Goal: Information Seeking & Learning: Learn about a topic

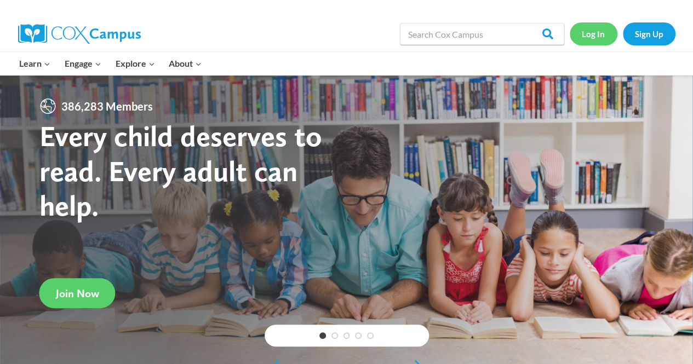
click at [597, 30] on link "Log In" at bounding box center [594, 33] width 48 height 22
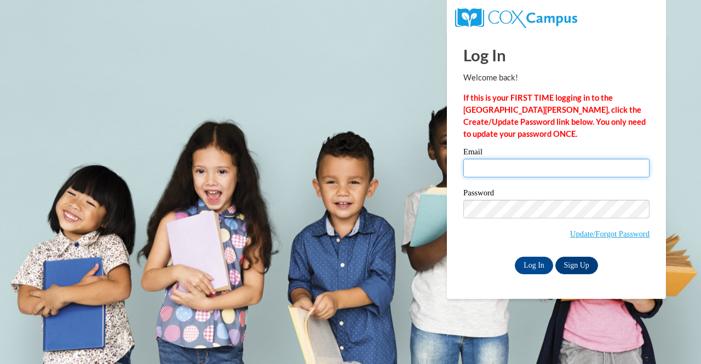
click at [548, 164] on input "Email" at bounding box center [556, 168] width 186 height 19
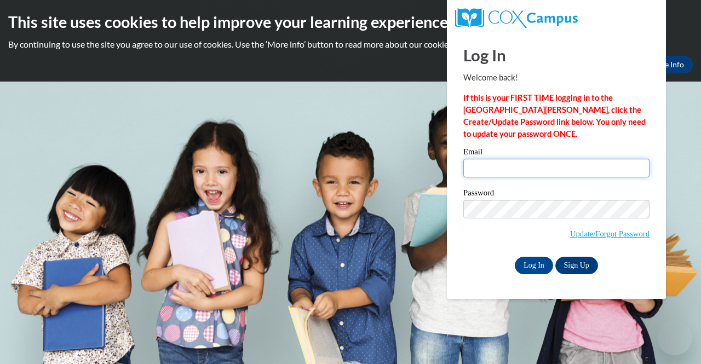
type input "afain@kippatl.org"
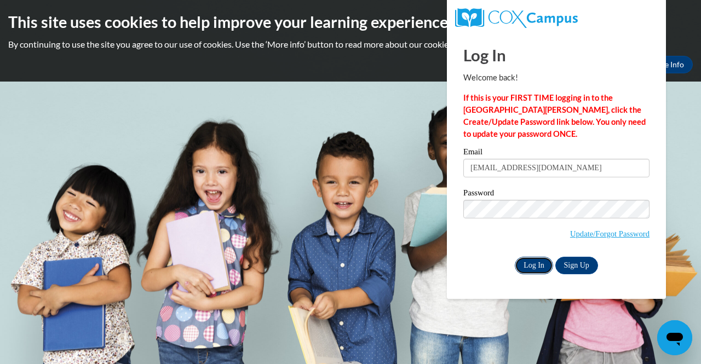
click at [532, 265] on input "Log In" at bounding box center [534, 266] width 38 height 18
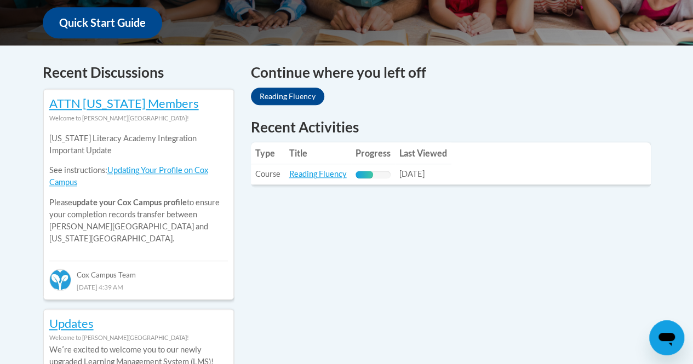
scroll to position [429, 0]
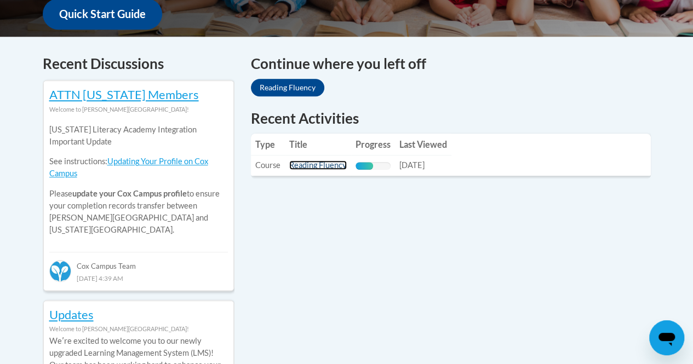
click at [330, 165] on link "Reading Fluency" at bounding box center [318, 164] width 58 height 9
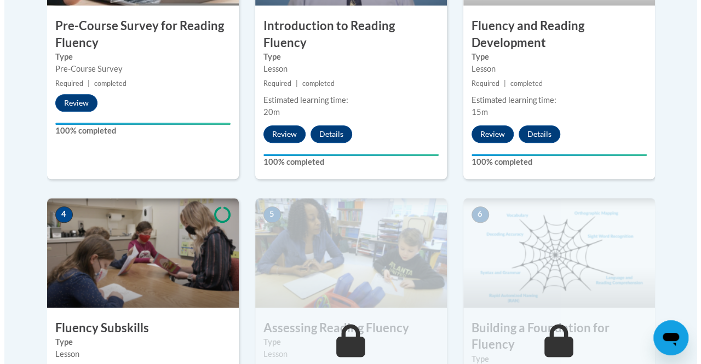
scroll to position [586, 0]
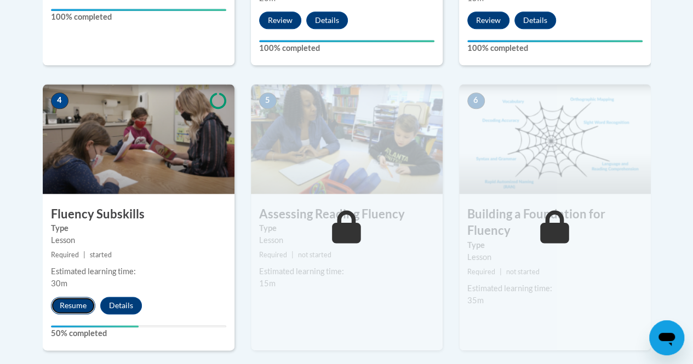
click at [83, 303] on button "Resume" at bounding box center [73, 306] width 44 height 18
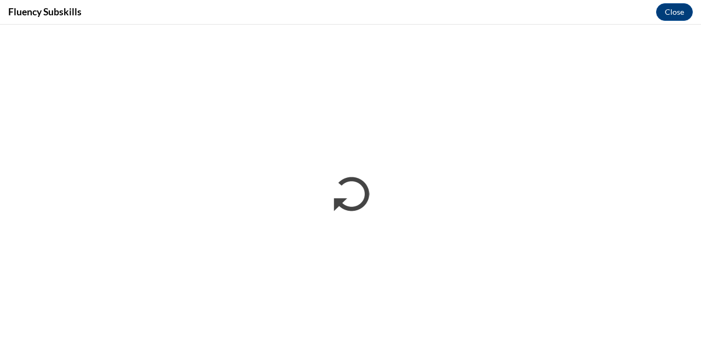
scroll to position [0, 0]
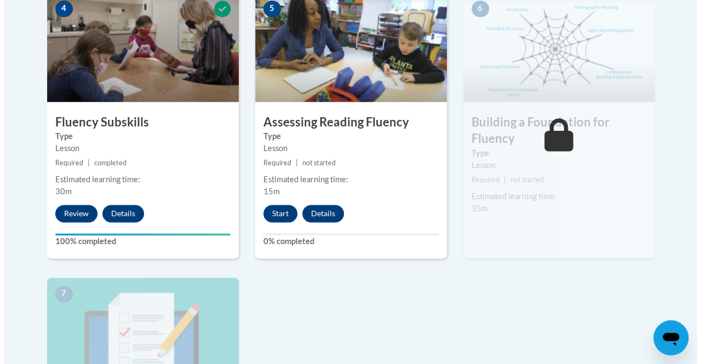
scroll to position [679, 0]
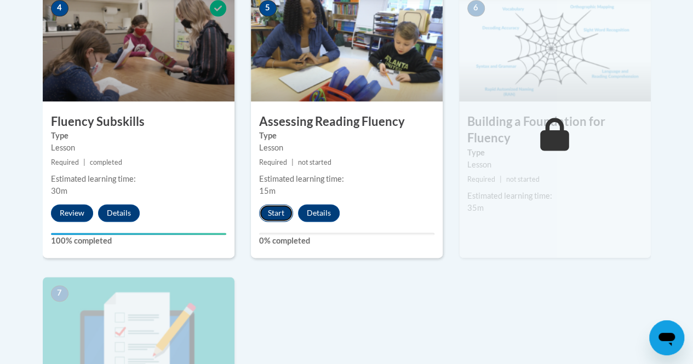
click at [275, 212] on button "Start" at bounding box center [276, 213] width 34 height 18
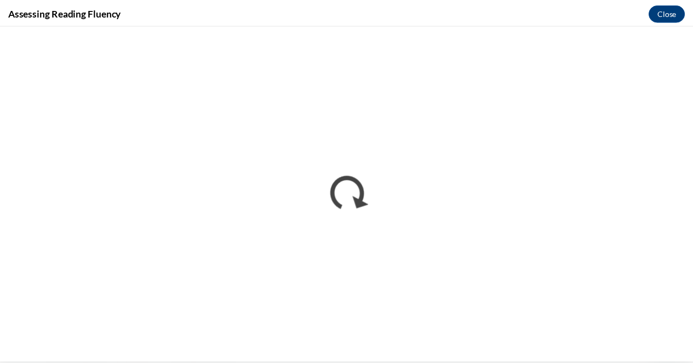
scroll to position [0, 0]
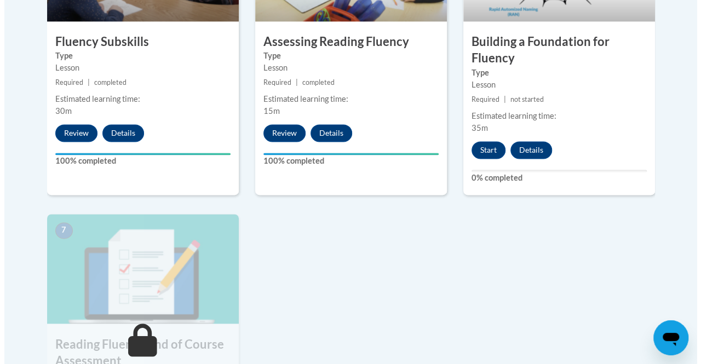
scroll to position [760, 0]
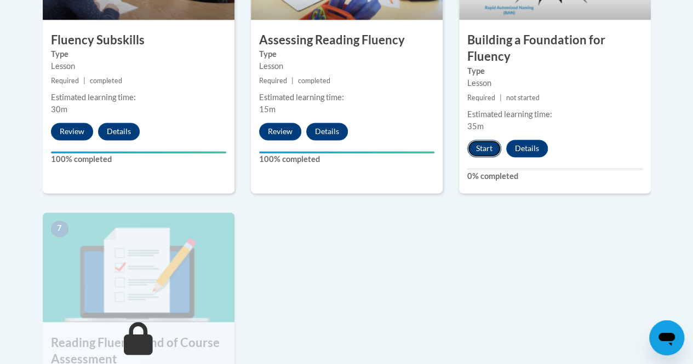
click at [475, 144] on button "Start" at bounding box center [484, 149] width 34 height 18
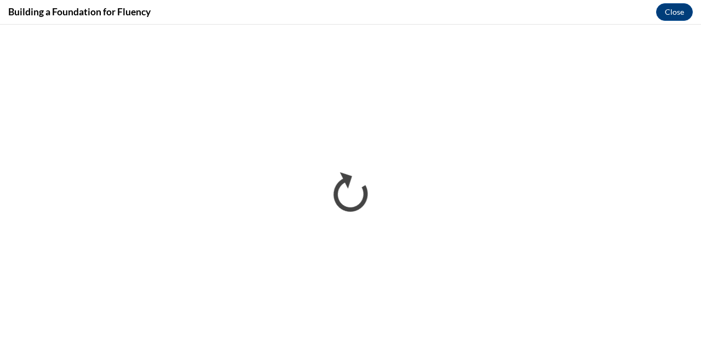
scroll to position [0, 0]
